Goal: Check status: Check status

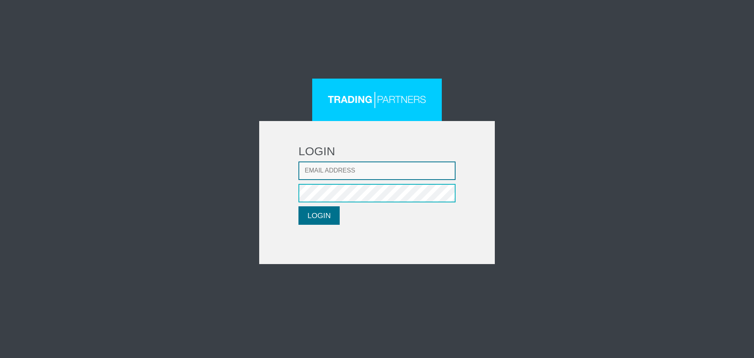
type input "[EMAIL_ADDRESS][DOMAIN_NAME]"
drag, startPoint x: 335, startPoint y: 209, endPoint x: 332, endPoint y: 222, distance: 12.8
click at [335, 209] on button "LOGIN" at bounding box center [319, 215] width 41 height 18
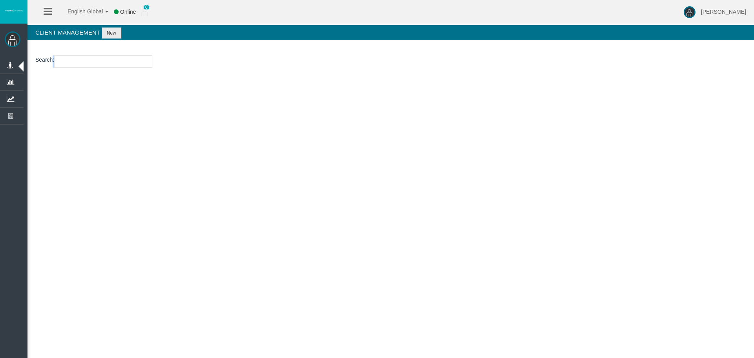
click at [101, 65] on section "Search :" at bounding box center [391, 64] width 727 height 32
click at [101, 65] on input "number" at bounding box center [103, 61] width 98 height 12
paste input "15172499"
type input "15172499"
click at [108, 28] on button "New" at bounding box center [112, 33] width 20 height 11
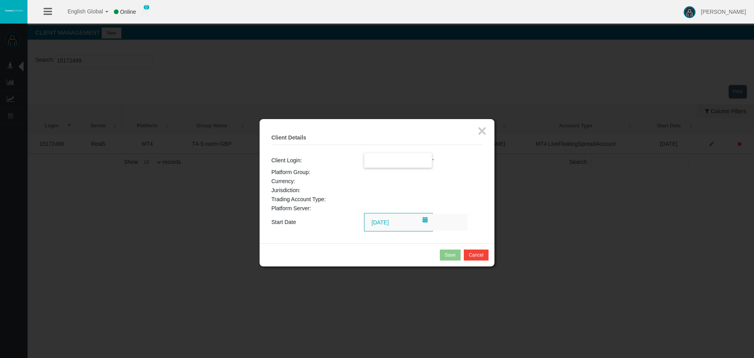
click at [390, 166] on input "text" at bounding box center [399, 160] width 68 height 14
click at [479, 130] on button "×" at bounding box center [482, 131] width 9 height 16
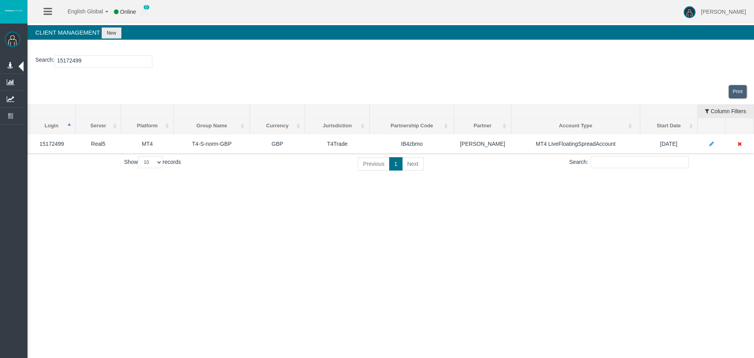
click at [462, 77] on section "Search : 15172499" at bounding box center [391, 64] width 727 height 32
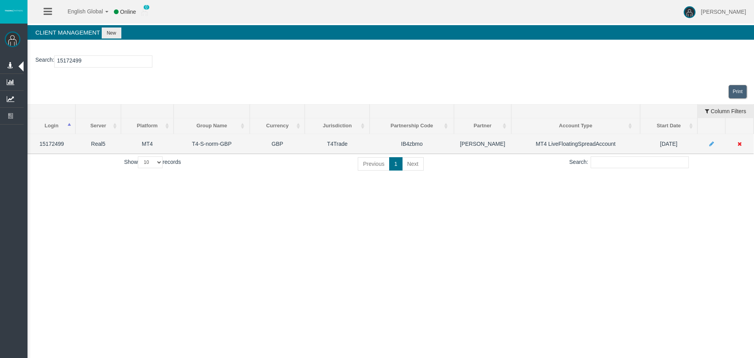
drag, startPoint x: 478, startPoint y: 244, endPoint x: 417, endPoint y: 141, distance: 120.0
click at [478, 244] on div "English Global 简体中文 English Global 日本語 한국어 Online 0 Loizos Matthaiou Help Log O…" at bounding box center [377, 179] width 754 height 358
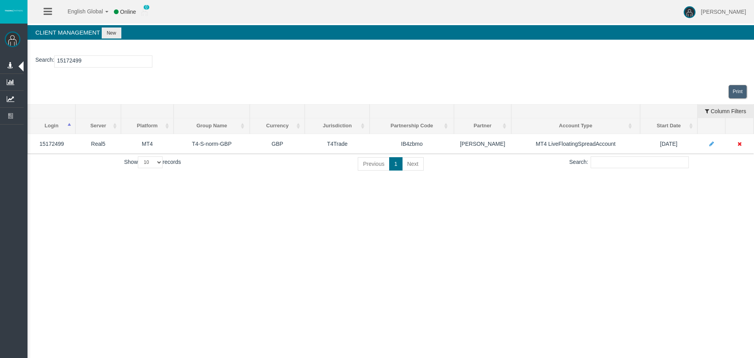
click at [357, 229] on div "English Global 简体中文 English Global 日本語 한국어 Online 0 Loizos Matthaiou Help Log O…" at bounding box center [377, 179] width 754 height 358
drag, startPoint x: 432, startPoint y: 212, endPoint x: 590, endPoint y: 238, distance: 160.1
click at [442, 213] on div "English Global 简体中文 English Global 日本語 한국어 Online 0 Loizos Matthaiou Help Log O…" at bounding box center [377, 179] width 754 height 358
click at [590, 238] on div "English Global 简体中文 English Global 日本語 한국어 Online 0 Loizos Matthaiou Help Log O…" at bounding box center [377, 179] width 754 height 358
click at [395, 163] on link "1" at bounding box center [395, 163] width 13 height 13
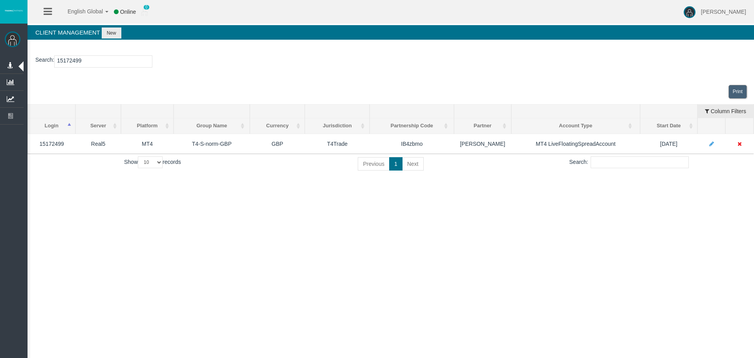
click at [459, 179] on div "Search : 15172499 Loading... Print Login Server Platform Platform Group Currenc…" at bounding box center [391, 115] width 727 height 134
